Goal: Task Accomplishment & Management: Use online tool/utility

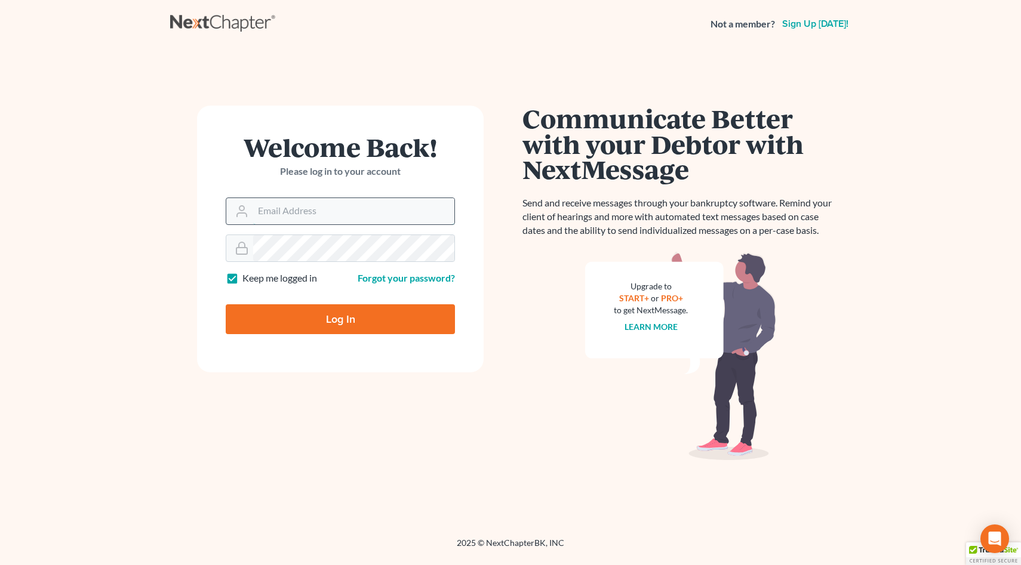
click at [288, 216] on input "Email Address" at bounding box center [353, 211] width 201 height 26
type input "[EMAIL_ADDRESS][DOMAIN_NAME]"
click at [226, 304] on input "Log In" at bounding box center [340, 319] width 229 height 30
type input "Thinking..."
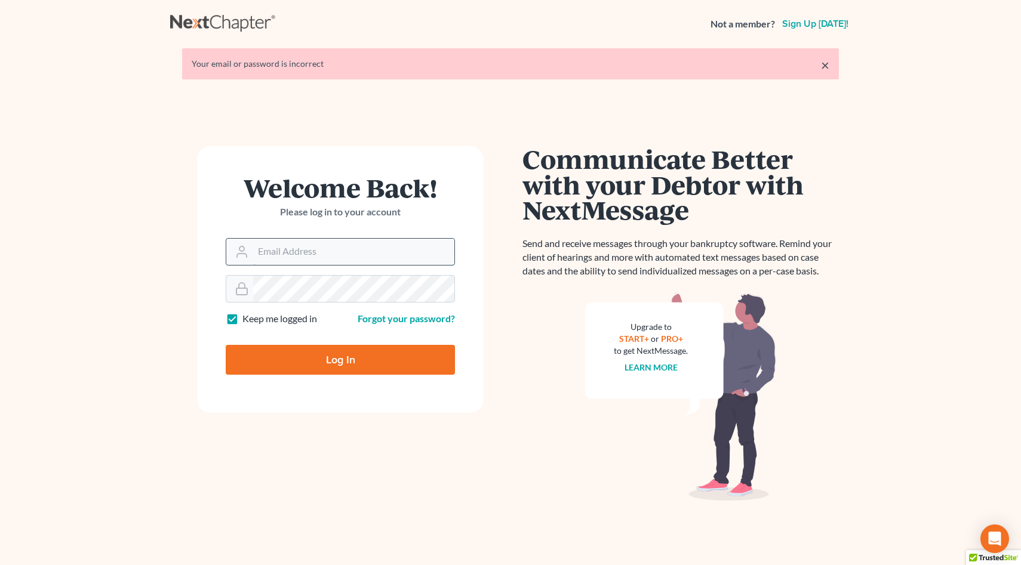
click at [289, 251] on input "Email Address" at bounding box center [353, 252] width 201 height 26
type input "[EMAIL_ADDRESS][DOMAIN_NAME]"
click at [226, 345] on input "Log In" at bounding box center [340, 360] width 229 height 30
type input "Thinking..."
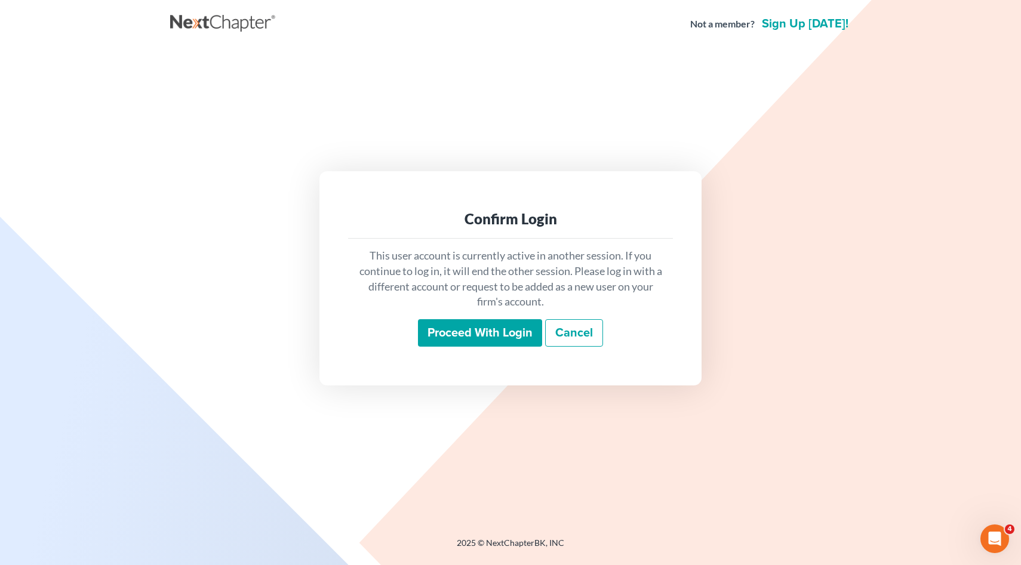
click at [472, 323] on input "Proceed with login" at bounding box center [480, 332] width 124 height 27
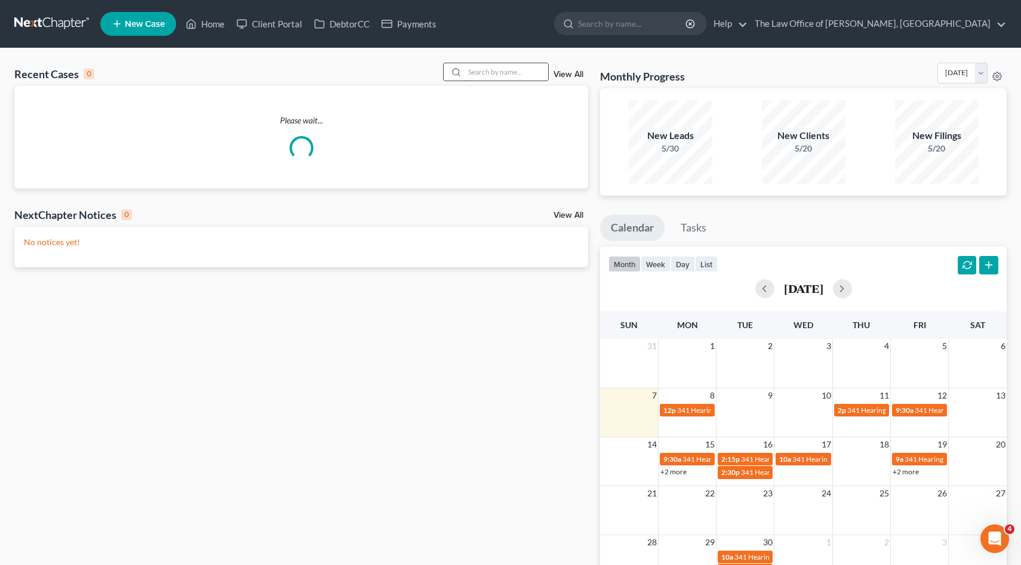
click at [495, 72] on input "search" at bounding box center [506, 71] width 84 height 17
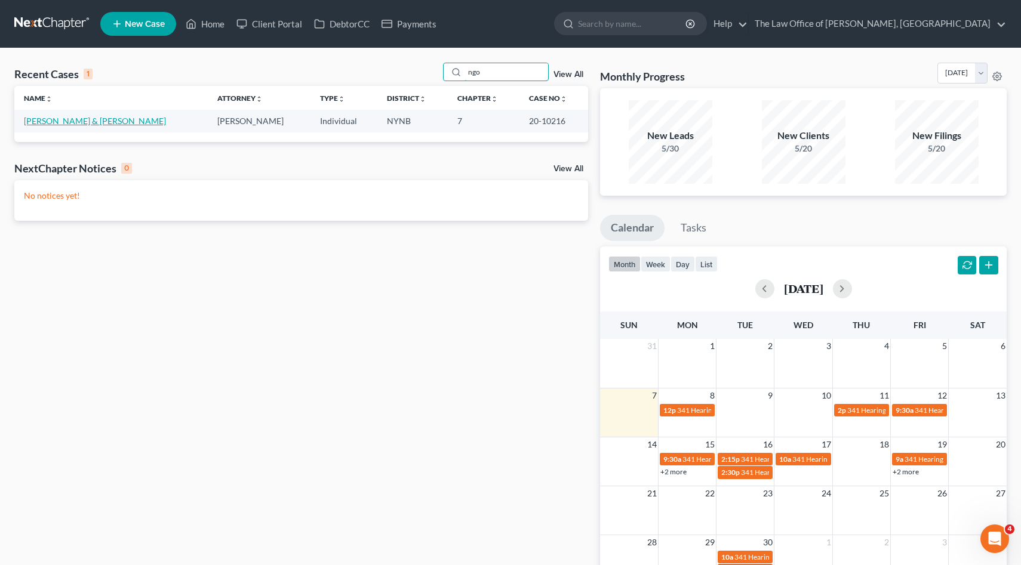
type input "ngo"
click at [70, 124] on link "[PERSON_NAME] & [PERSON_NAME]" at bounding box center [95, 121] width 142 height 10
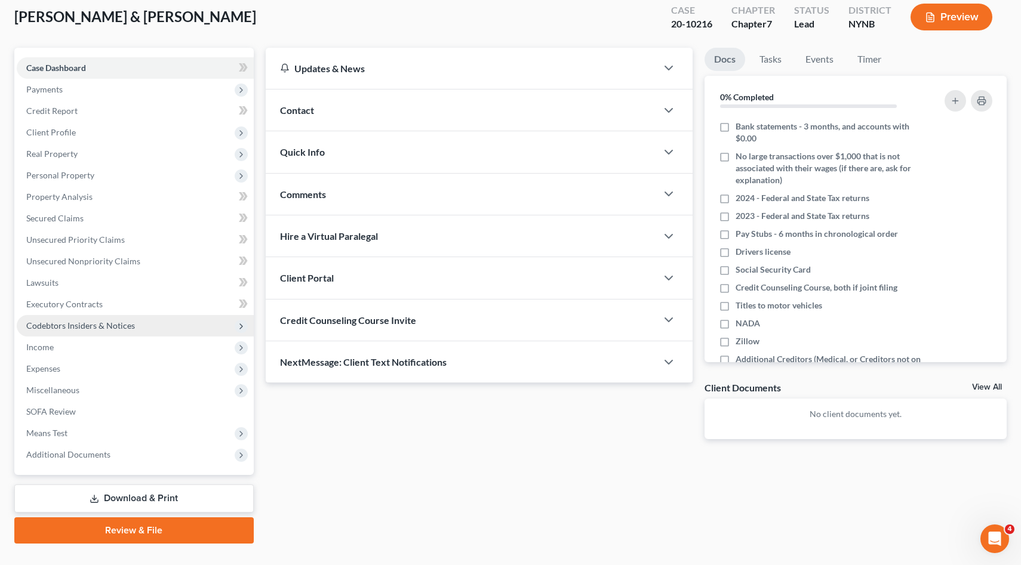
scroll to position [90, 0]
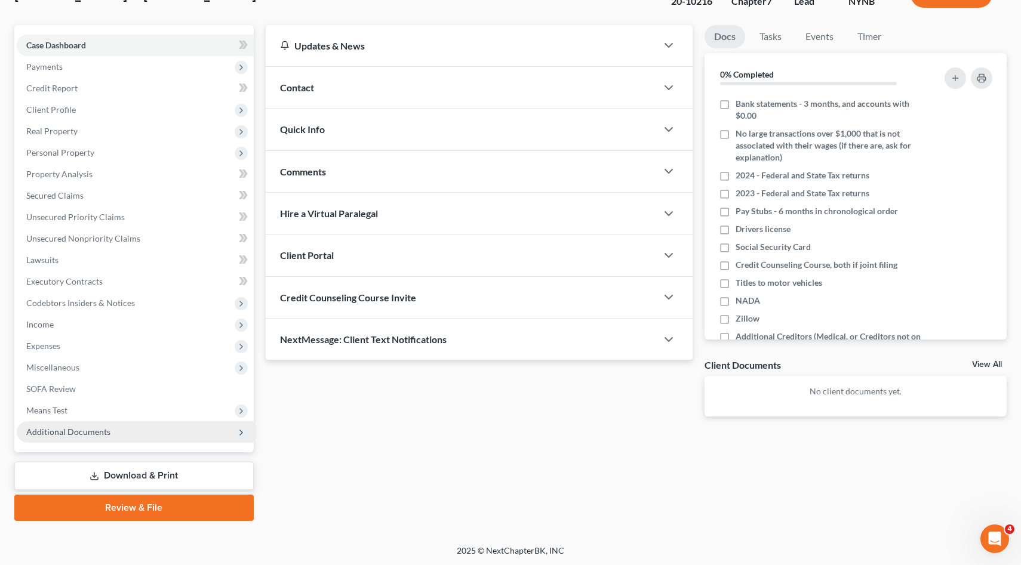
click at [123, 439] on span "Additional Documents" at bounding box center [135, 431] width 237 height 21
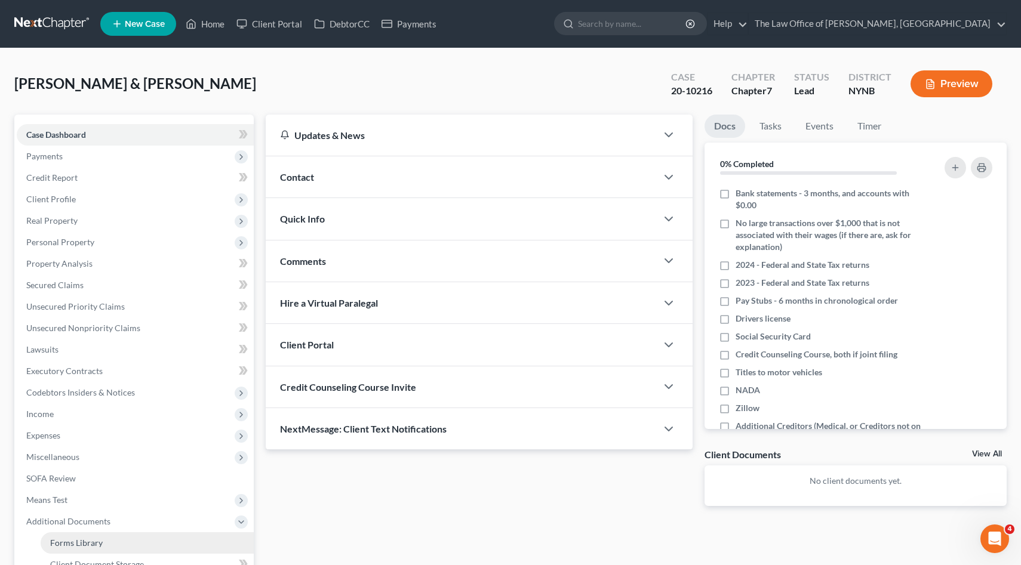
scroll to position [197, 0]
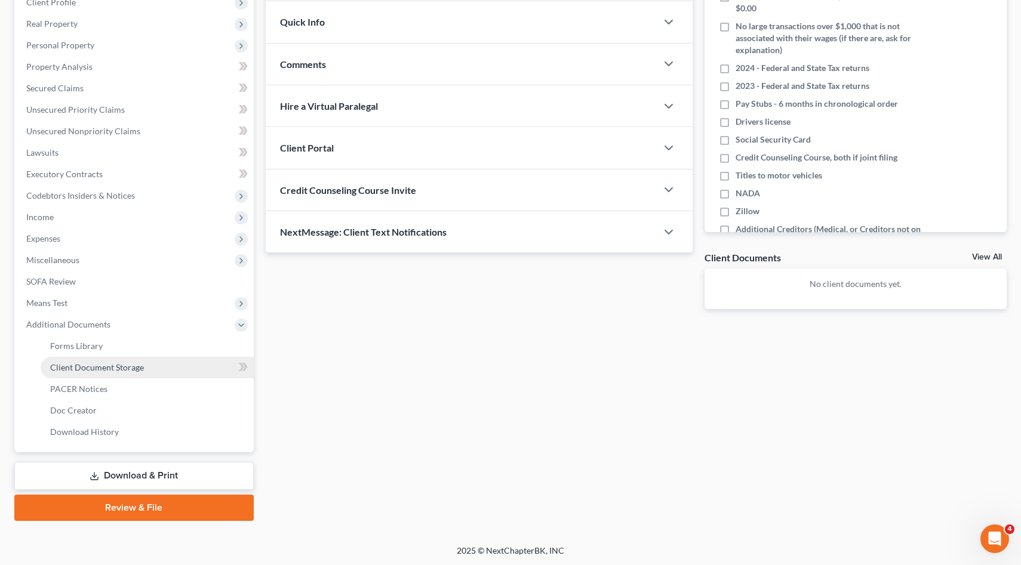
click at [140, 366] on span "Client Document Storage" at bounding box center [97, 367] width 94 height 10
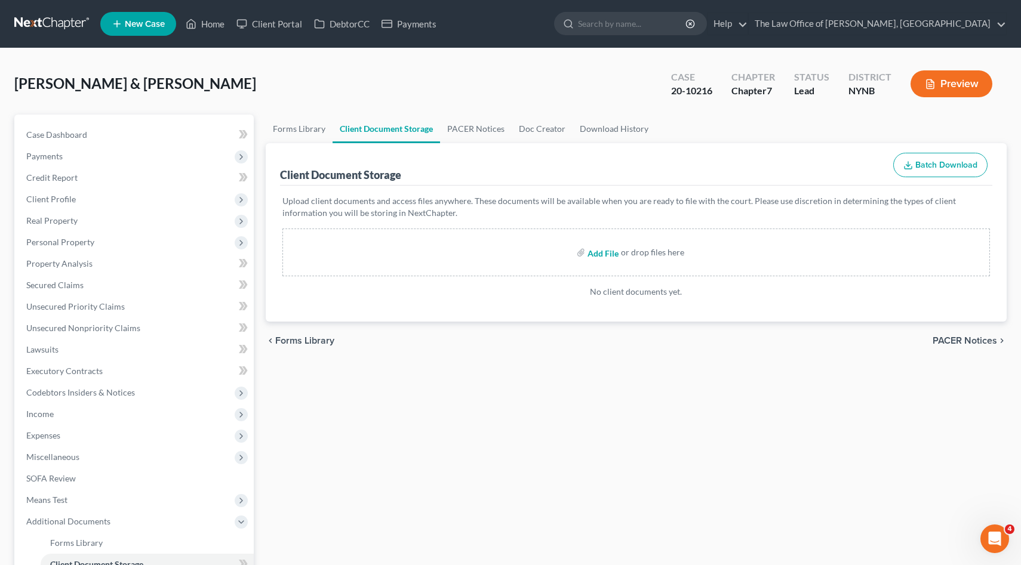
click at [594, 251] on input "file" at bounding box center [601, 252] width 29 height 21
type input "C:\fakepath\Ngoza August Statement .pdf"
